Goal: Task Accomplishment & Management: Use online tool/utility

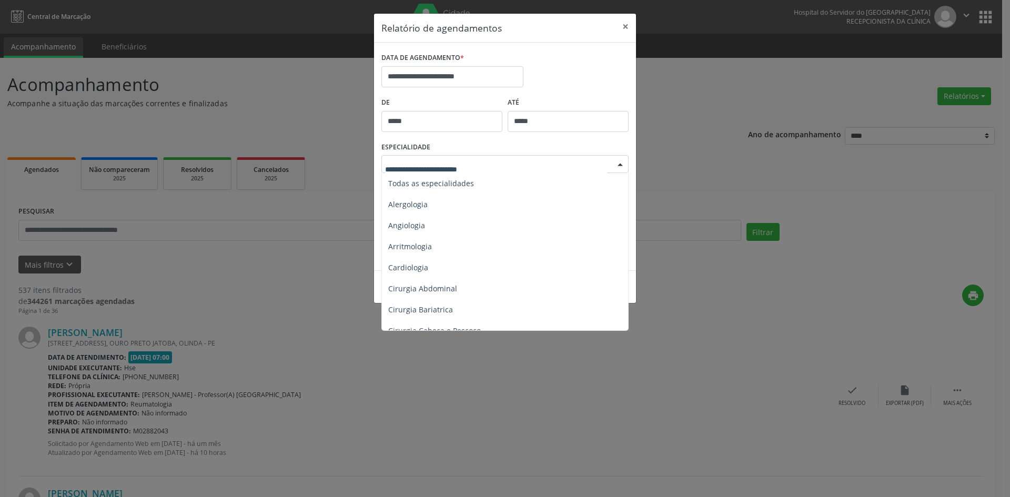
click at [621, 162] on div at bounding box center [620, 165] width 16 height 18
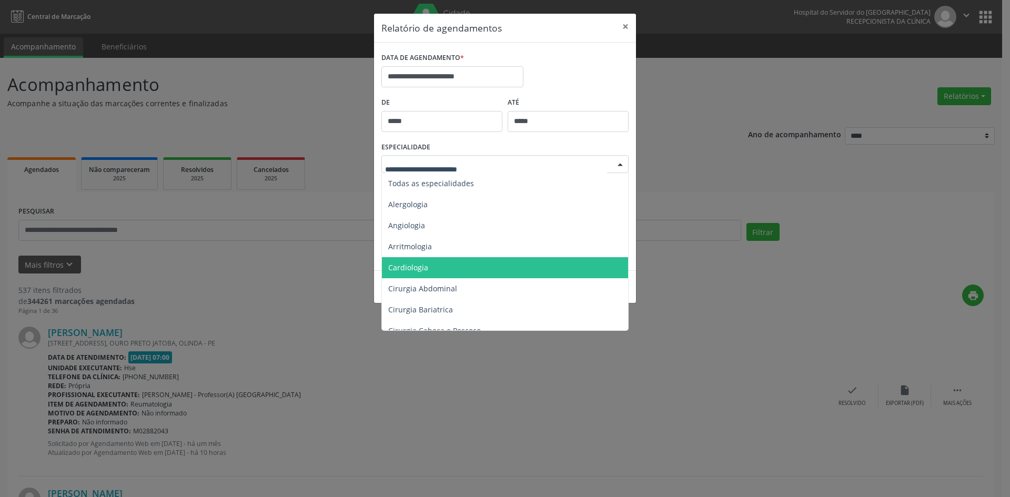
click at [422, 269] on span "Cardiologia" at bounding box center [408, 267] width 40 height 10
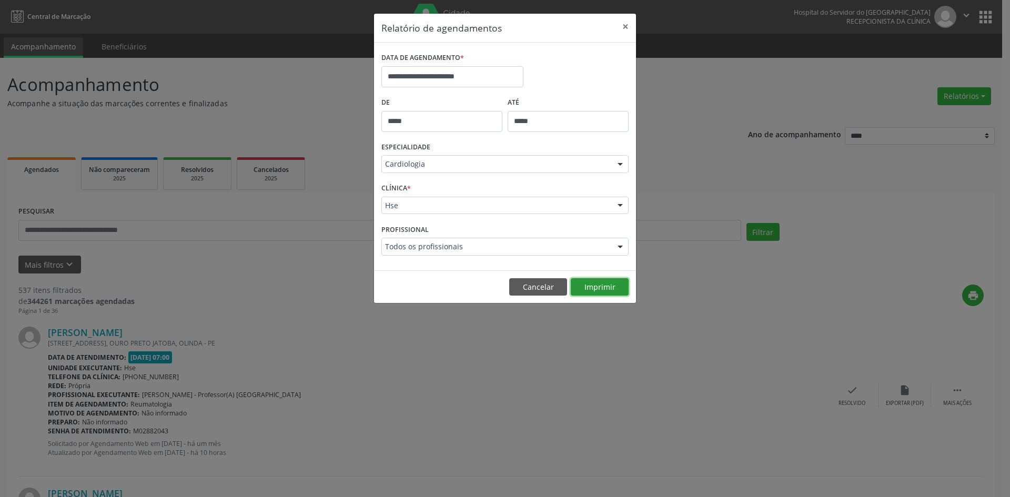
click at [607, 288] on button "Imprimir" at bounding box center [600, 287] width 58 height 18
click at [621, 246] on div at bounding box center [620, 247] width 16 height 18
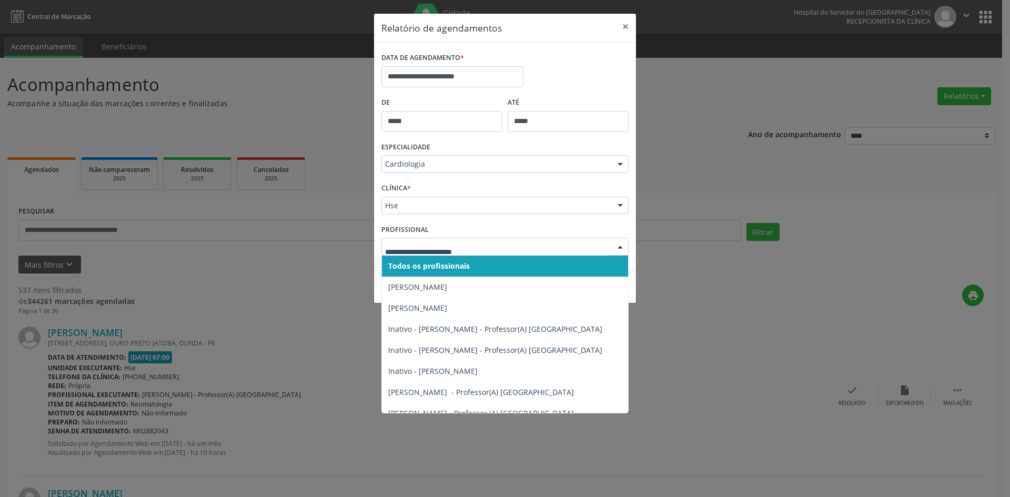
click at [419, 264] on span "Todos os profissionais" at bounding box center [429, 266] width 82 height 10
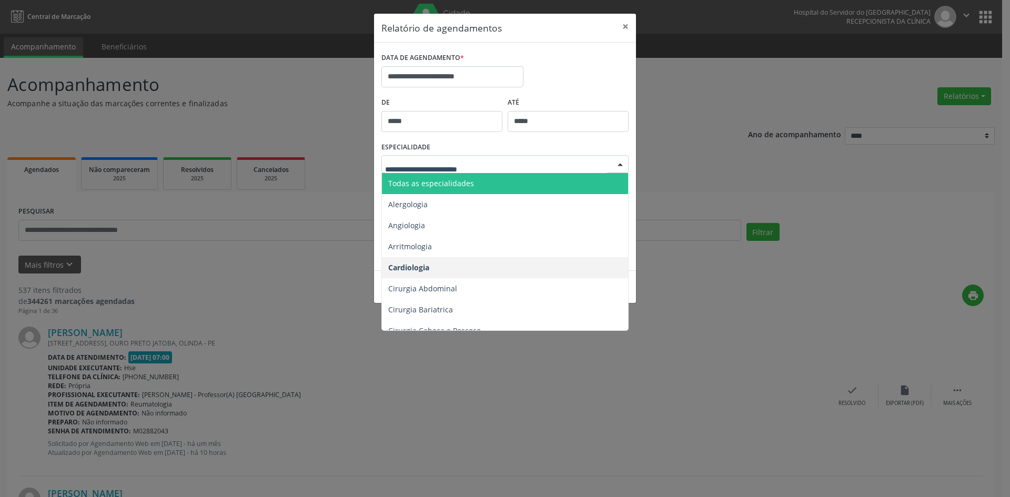
click at [406, 181] on span "Todas as especialidades" at bounding box center [431, 183] width 86 height 10
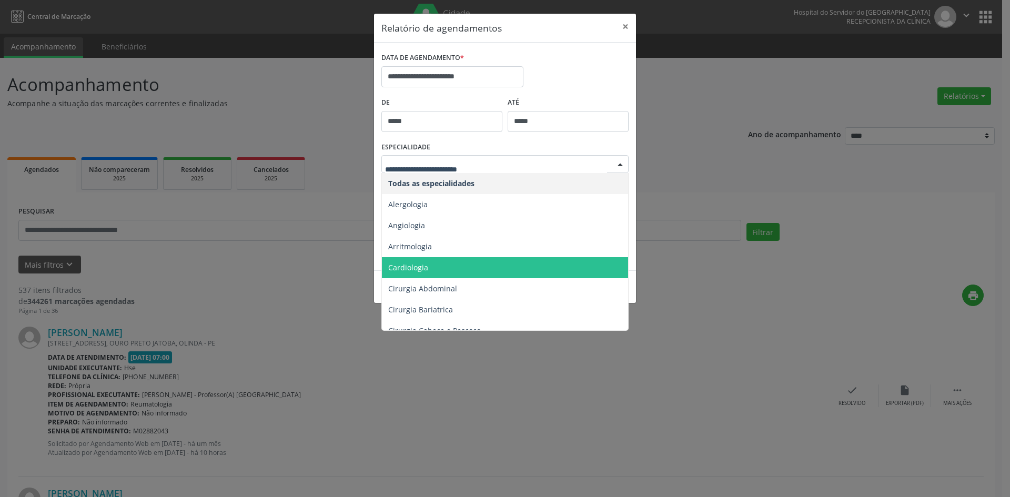
click at [411, 265] on span "Cardiologia" at bounding box center [408, 267] width 40 height 10
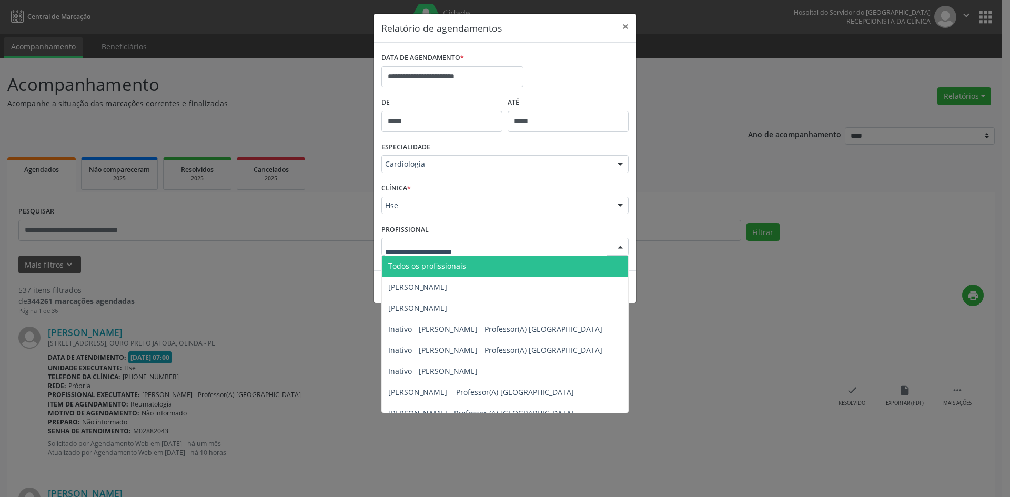
click at [393, 253] on div at bounding box center [504, 247] width 247 height 18
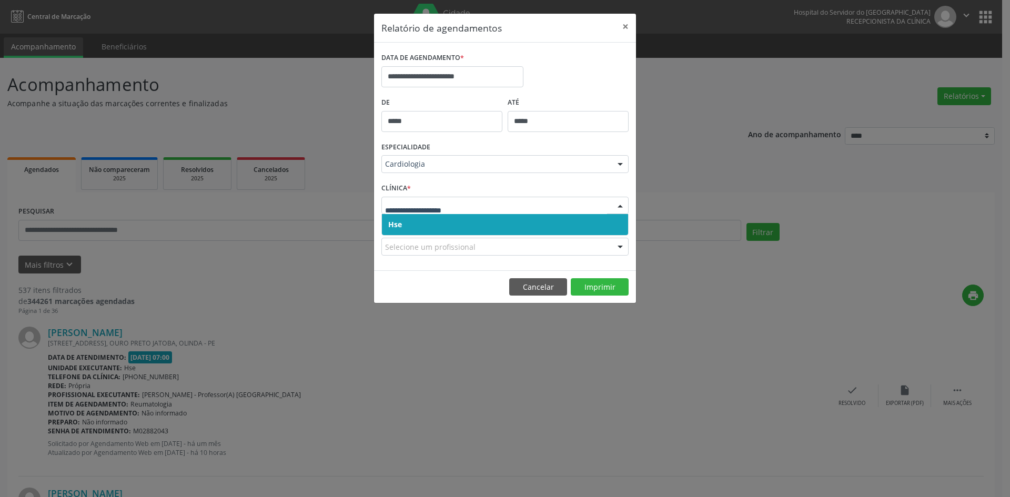
drag, startPoint x: 403, startPoint y: 232, endPoint x: 403, endPoint y: 225, distance: 7.4
click at [403, 231] on span "Hse" at bounding box center [505, 224] width 246 height 21
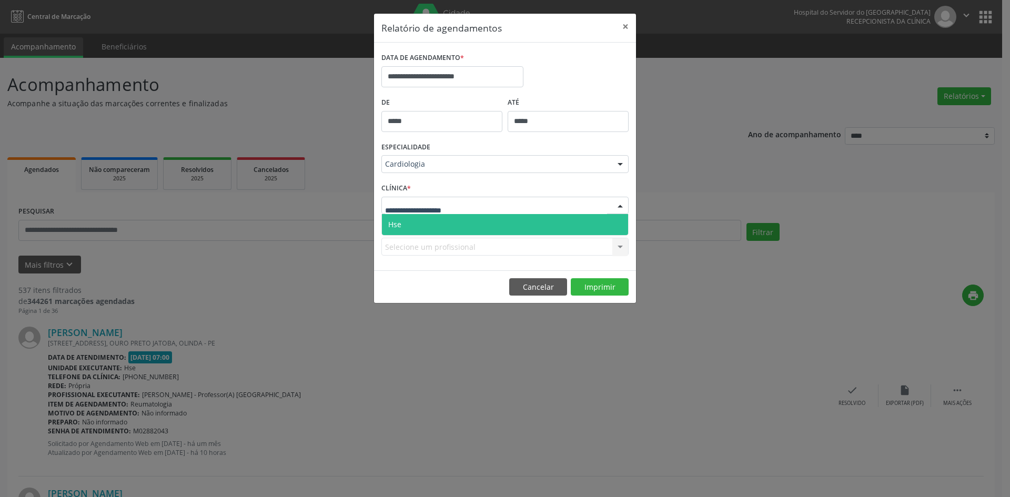
click at [400, 225] on span "Hse" at bounding box center [394, 224] width 13 height 10
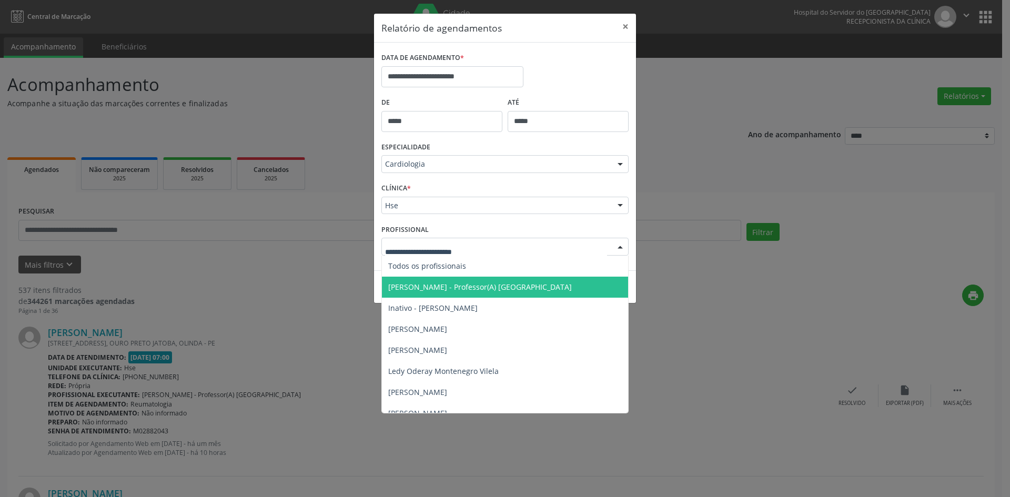
click at [447, 286] on span "[PERSON_NAME] - Professor(A) [GEOGRAPHIC_DATA]" at bounding box center [480, 287] width 184 height 10
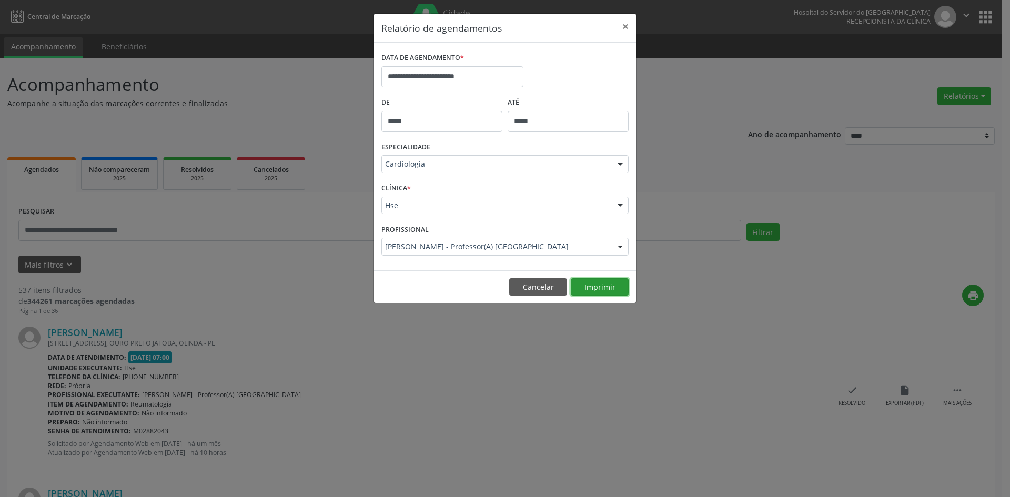
click at [608, 288] on button "Imprimir" at bounding box center [600, 287] width 58 height 18
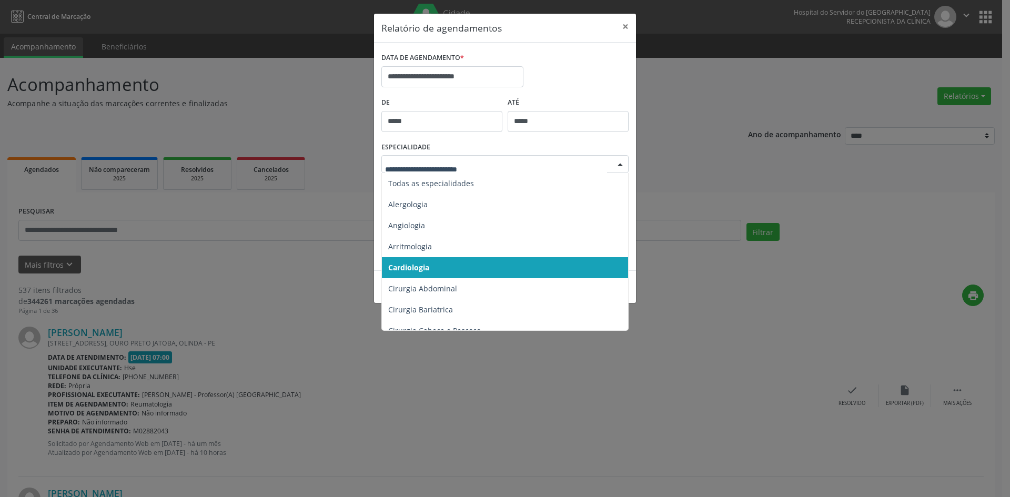
click at [615, 164] on div at bounding box center [620, 165] width 16 height 18
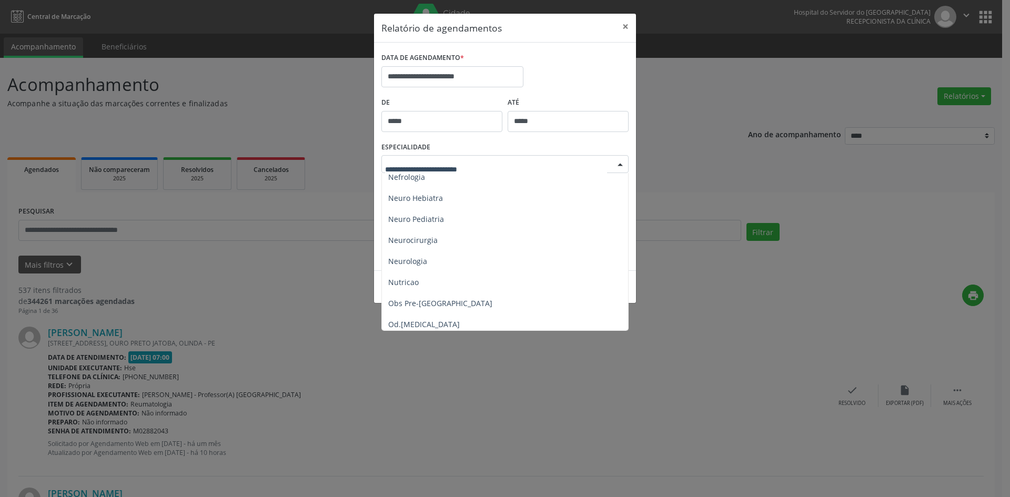
scroll to position [999, 0]
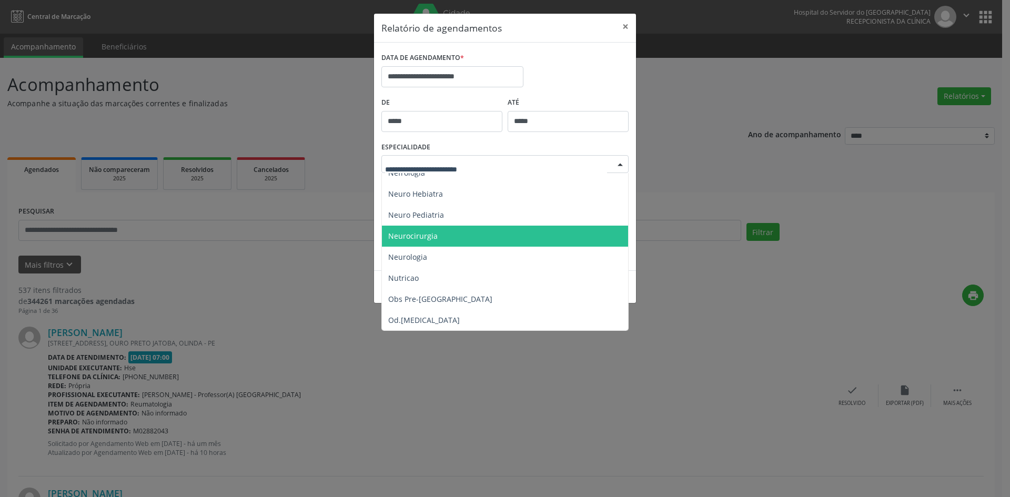
click at [425, 236] on span "Neurocirurgia" at bounding box center [412, 236] width 49 height 10
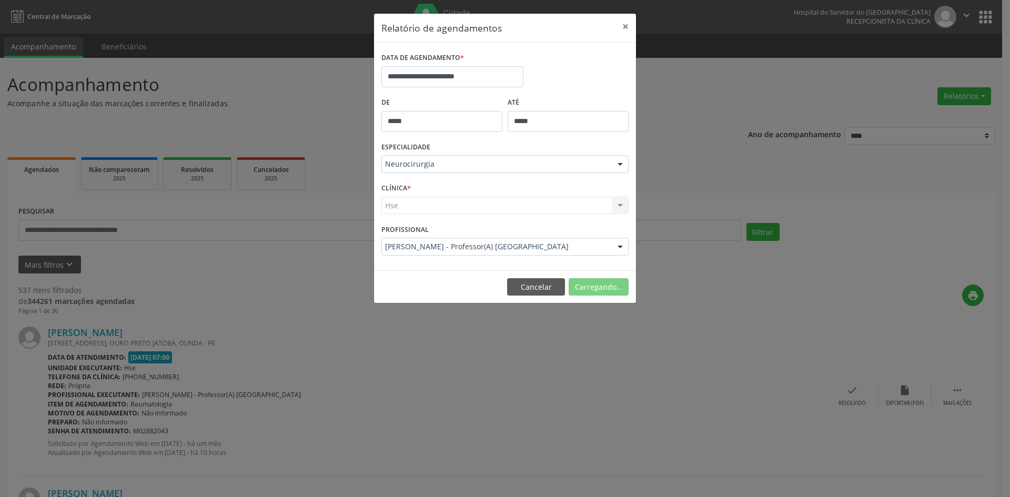
drag, startPoint x: 390, startPoint y: 207, endPoint x: 390, endPoint y: 236, distance: 29.5
click at [390, 207] on div "Hse Hse Nenhum resultado encontrado para: " " Não há nenhuma opção para ser exi…" at bounding box center [504, 206] width 247 height 18
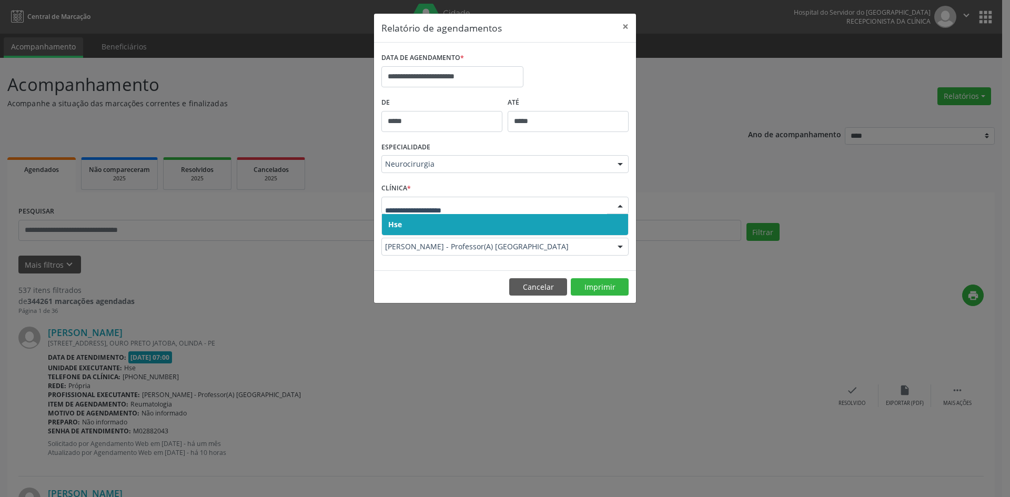
click at [396, 223] on span "Hse" at bounding box center [395, 224] width 14 height 10
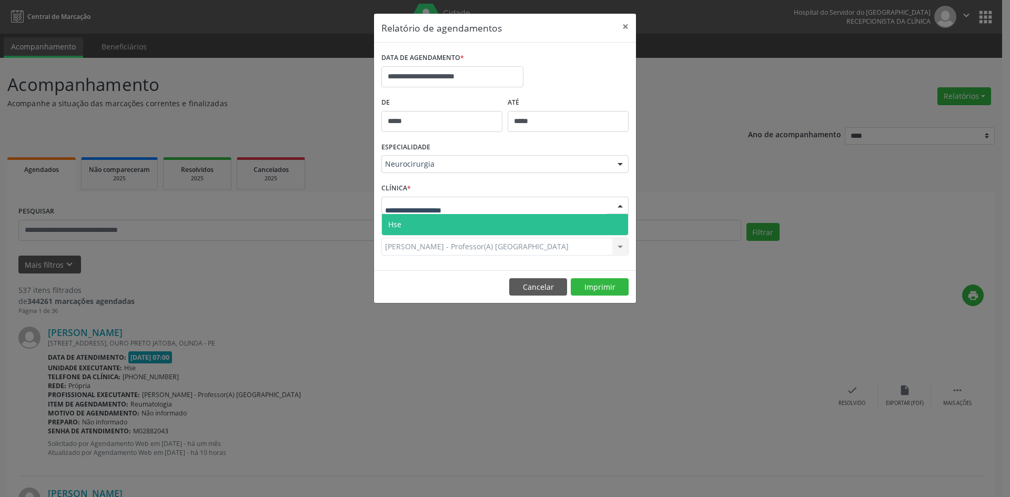
drag, startPoint x: 399, startPoint y: 210, endPoint x: 402, endPoint y: 235, distance: 24.9
click at [402, 226] on span "Hse" at bounding box center [505, 224] width 246 height 21
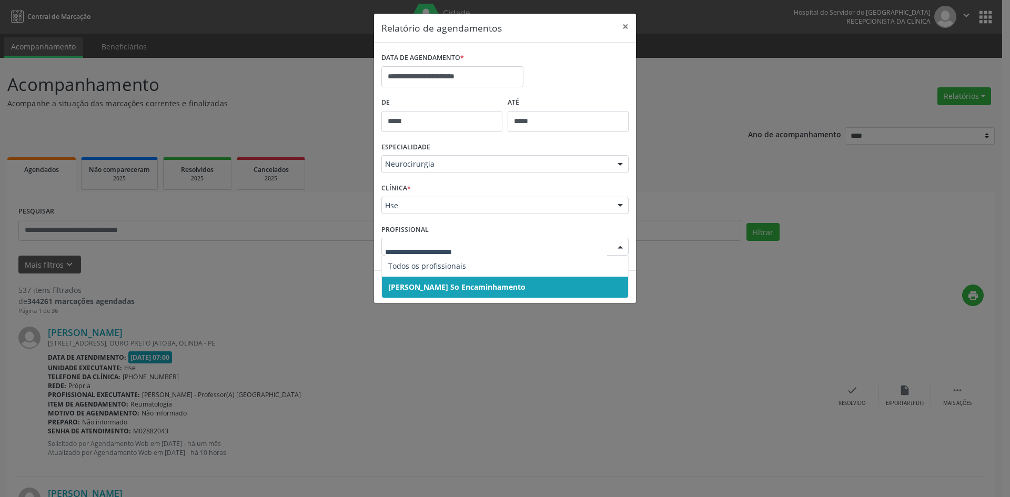
click at [420, 289] on span "[PERSON_NAME] So Encaminhamento" at bounding box center [456, 287] width 137 height 10
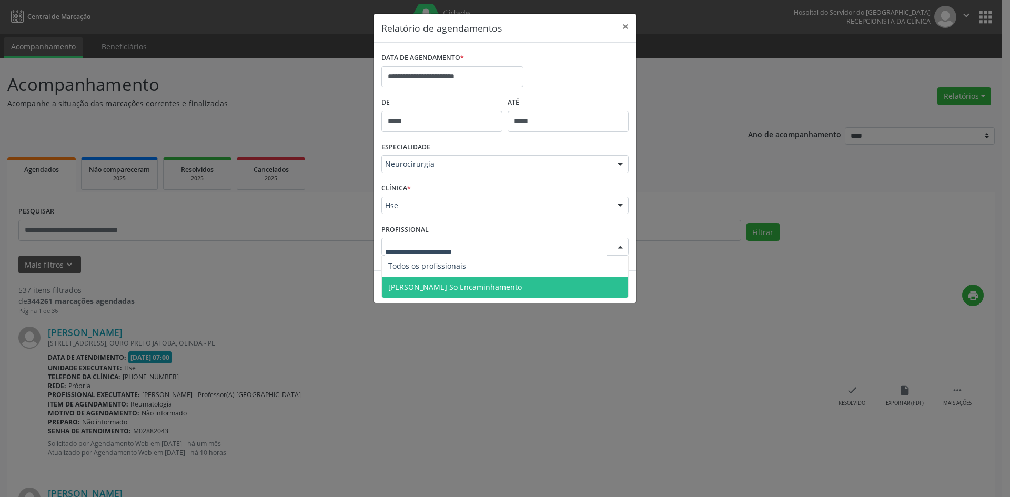
click at [425, 279] on span "[PERSON_NAME] So Encaminhamento" at bounding box center [505, 287] width 246 height 21
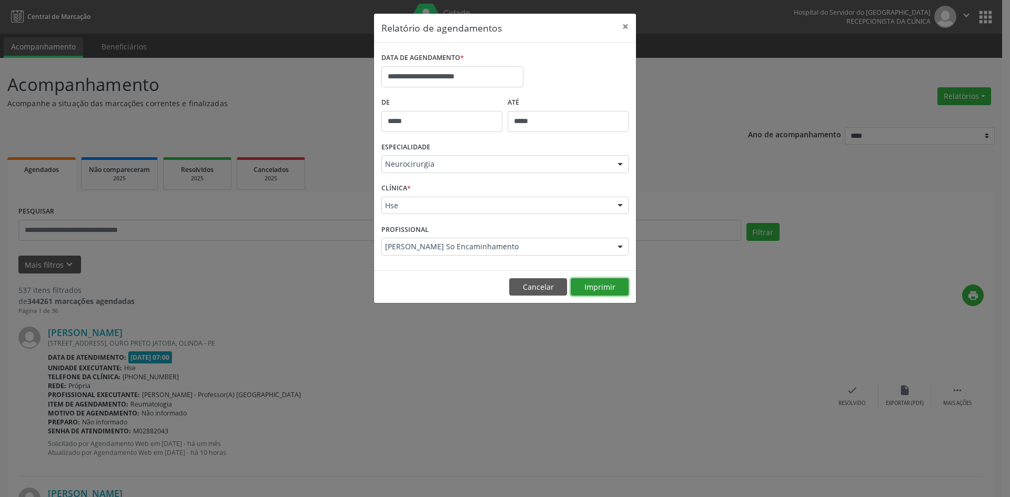
click at [593, 283] on button "Imprimir" at bounding box center [600, 287] width 58 height 18
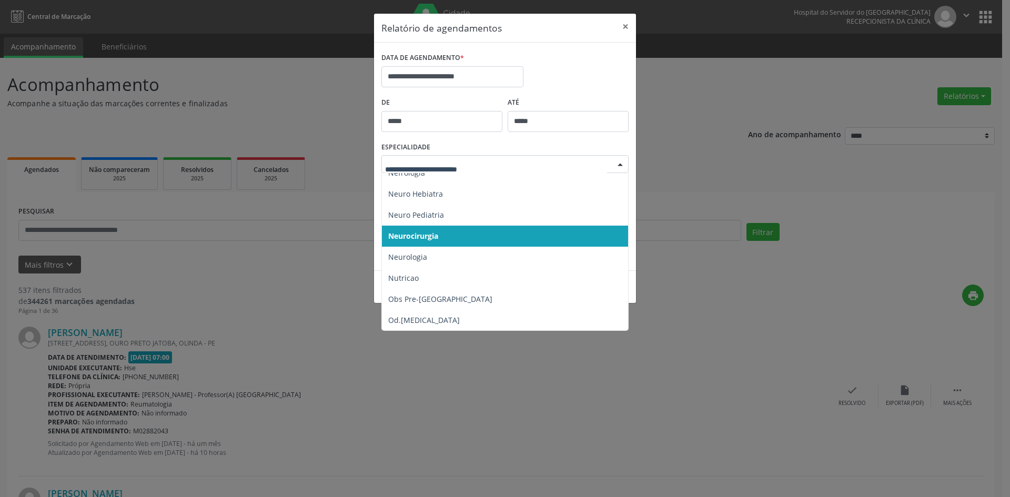
click at [620, 166] on div at bounding box center [620, 165] width 16 height 18
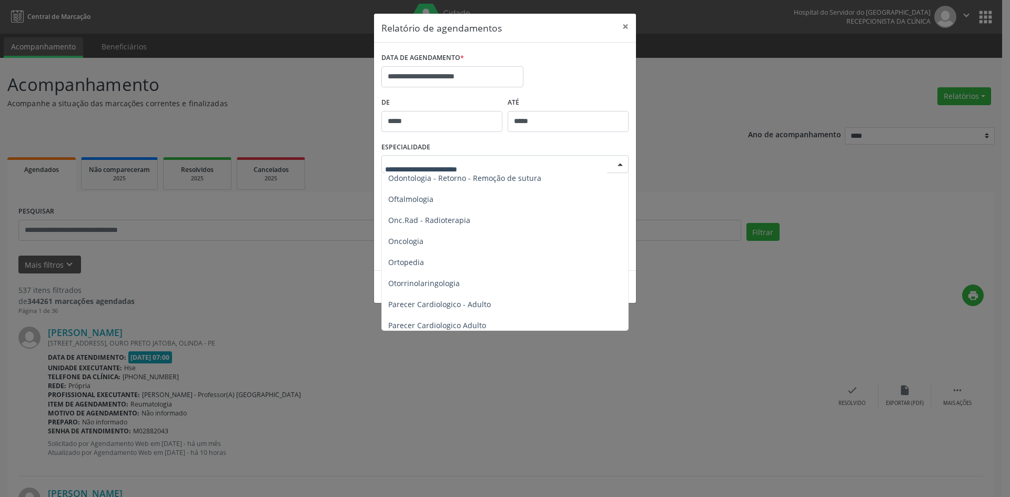
scroll to position [1472, 0]
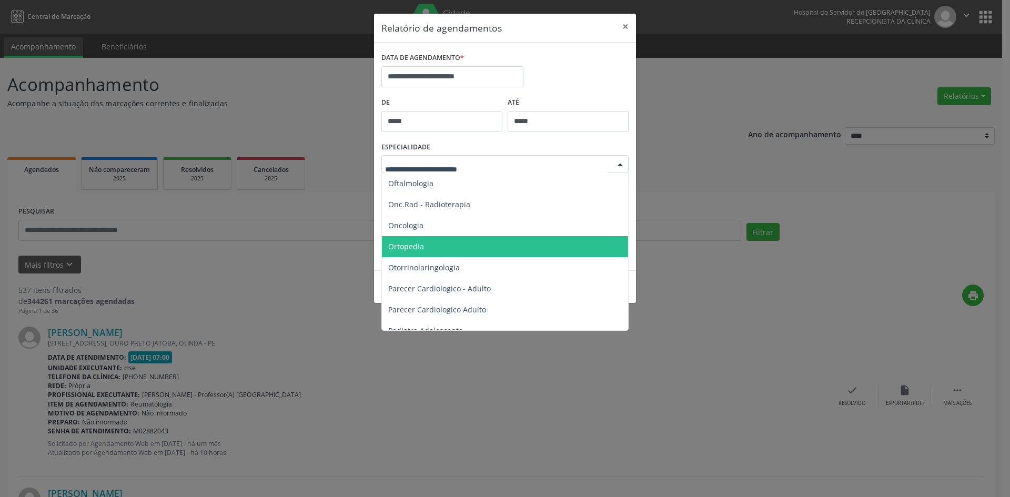
click at [415, 248] on span "Ortopedia" at bounding box center [406, 246] width 36 height 10
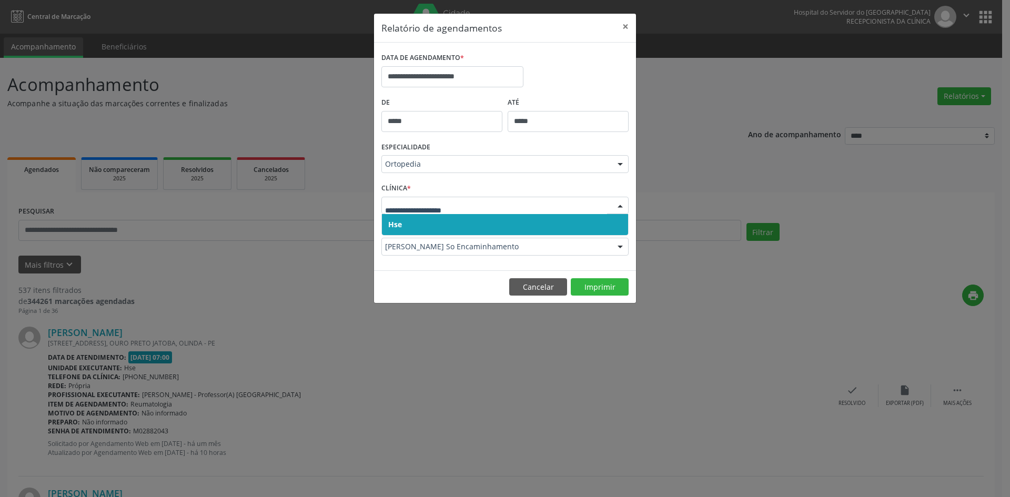
click at [401, 220] on span "Hse" at bounding box center [395, 224] width 14 height 10
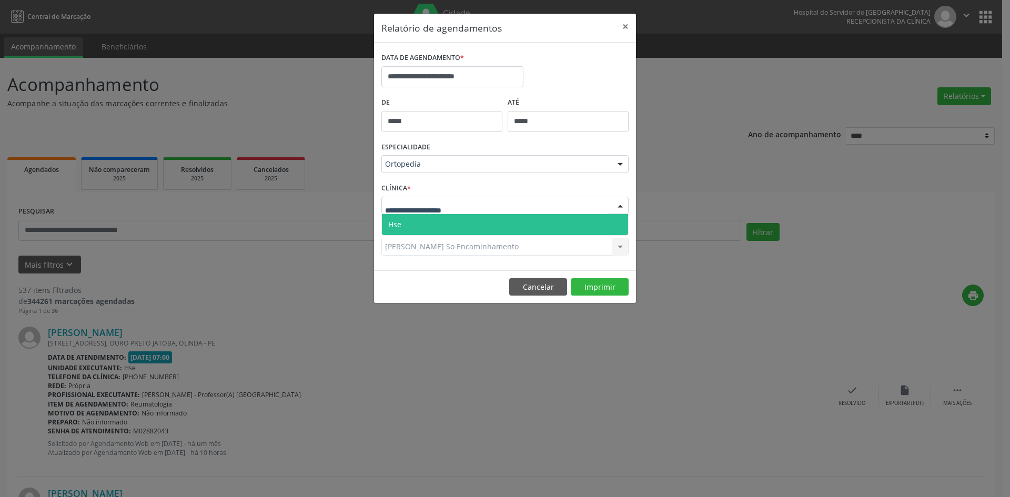
click at [405, 222] on span "Hse" at bounding box center [505, 224] width 246 height 21
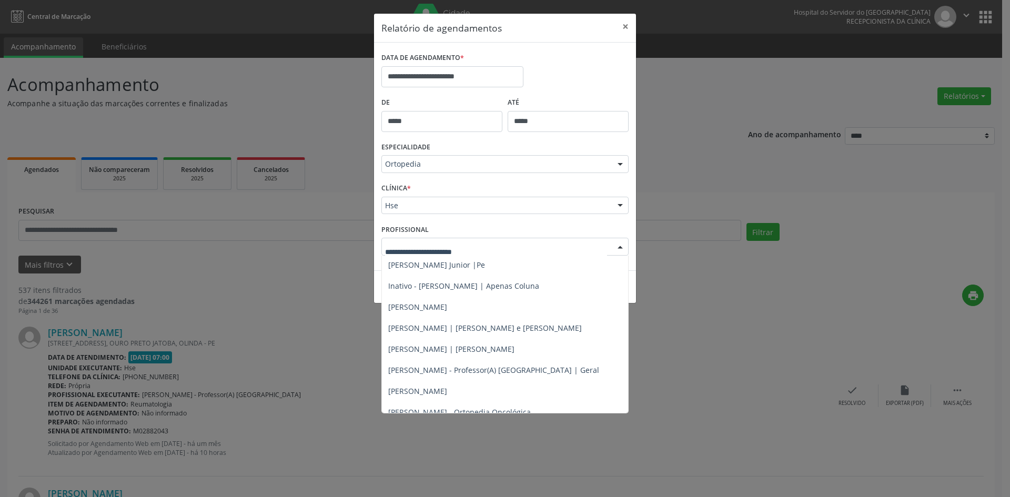
scroll to position [179, 0]
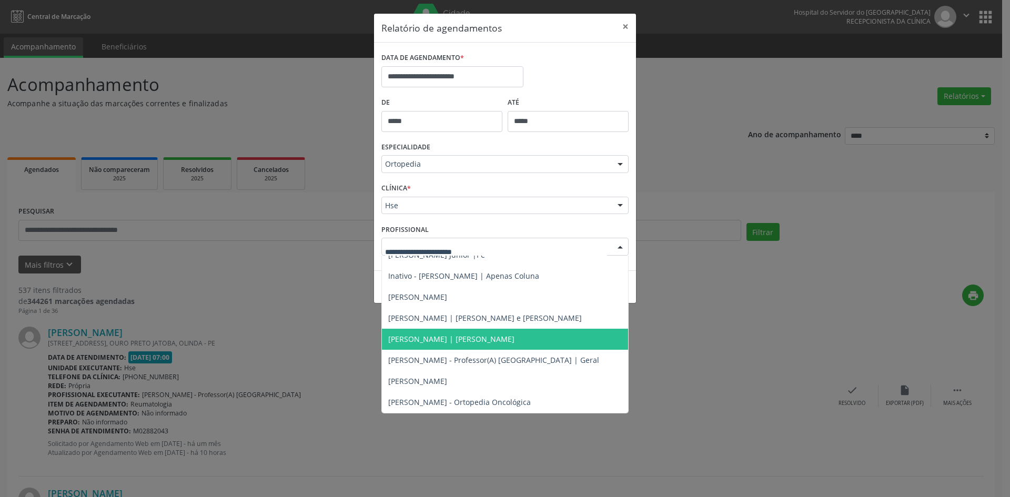
click at [461, 341] on span "[PERSON_NAME] | [PERSON_NAME]" at bounding box center [451, 339] width 126 height 10
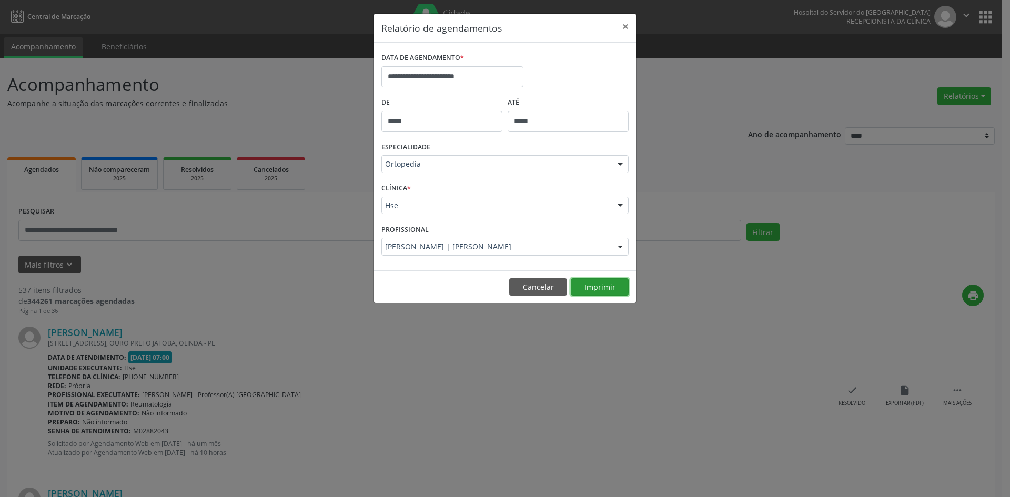
click at [599, 284] on button "Imprimir" at bounding box center [600, 287] width 58 height 18
